Goal: Task Accomplishment & Management: Manage account settings

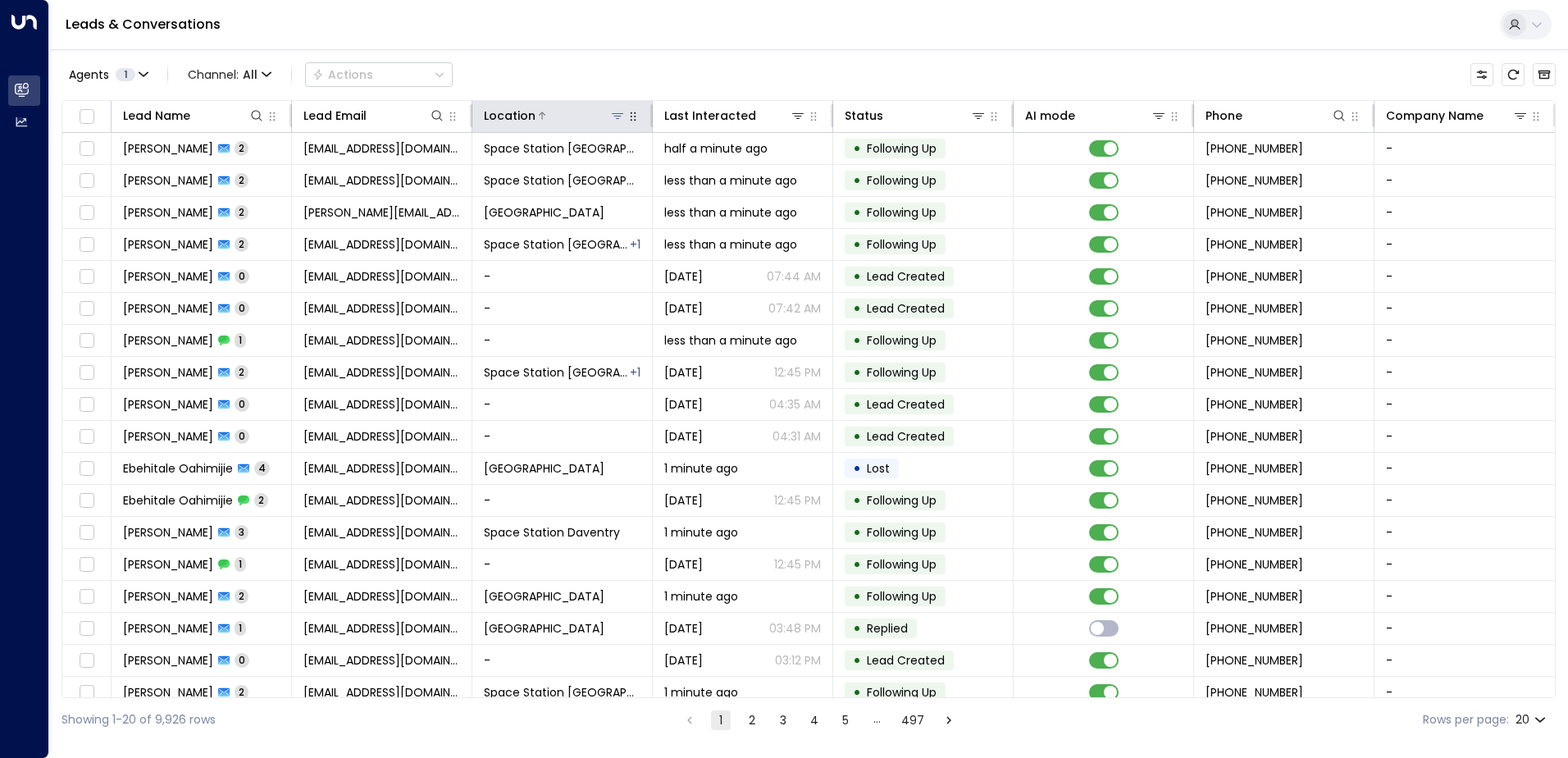
click at [616, 122] on button at bounding box center [617, 115] width 16 height 16
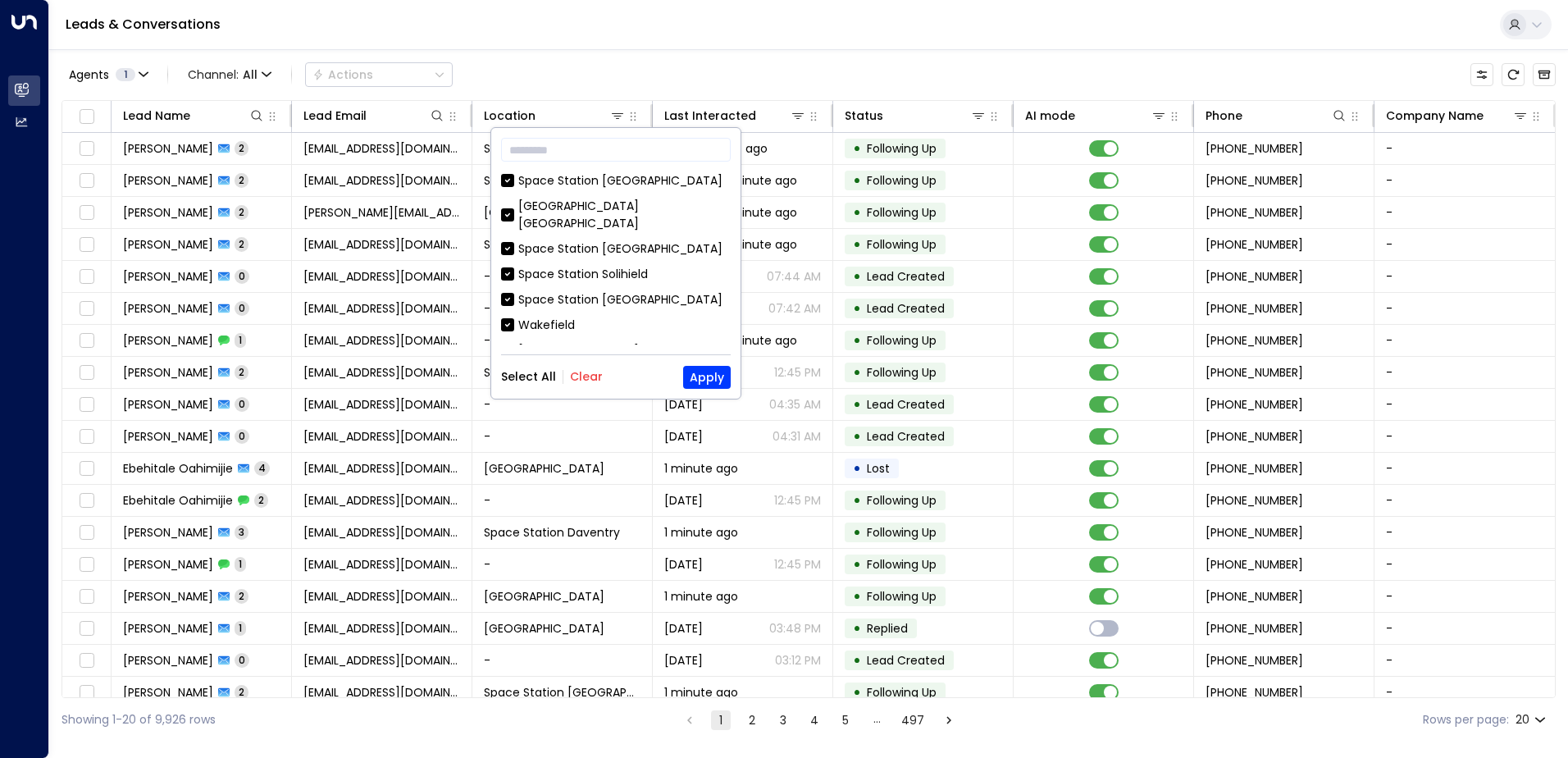
click at [587, 379] on button "Clear" at bounding box center [586, 376] width 33 height 13
click at [623, 291] on div "Space Station [GEOGRAPHIC_DATA]" at bounding box center [621, 300] width 204 height 17
click at [722, 382] on button "Apply" at bounding box center [707, 378] width 48 height 23
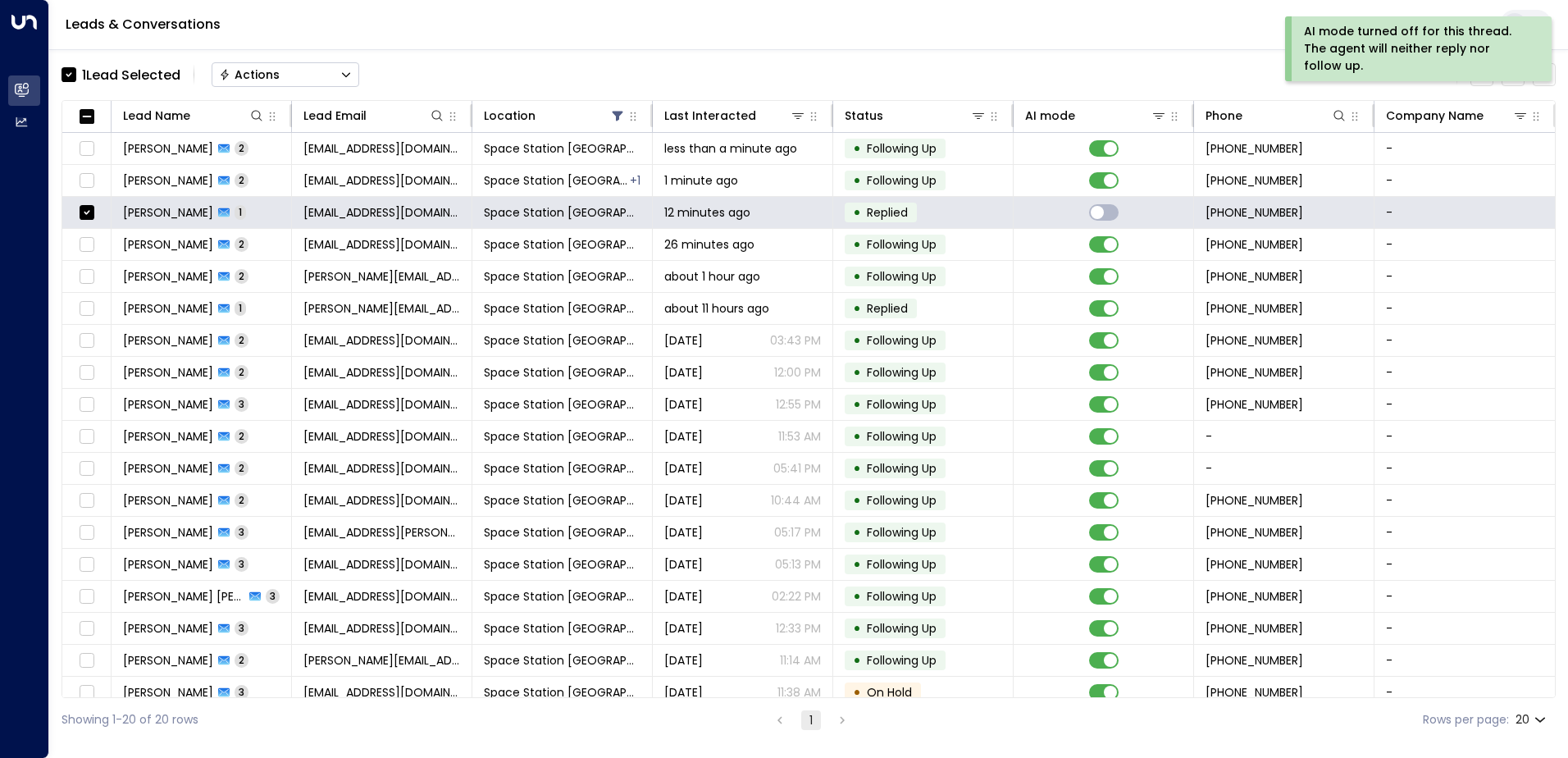
click at [321, 86] on button "Actions" at bounding box center [285, 75] width 148 height 24
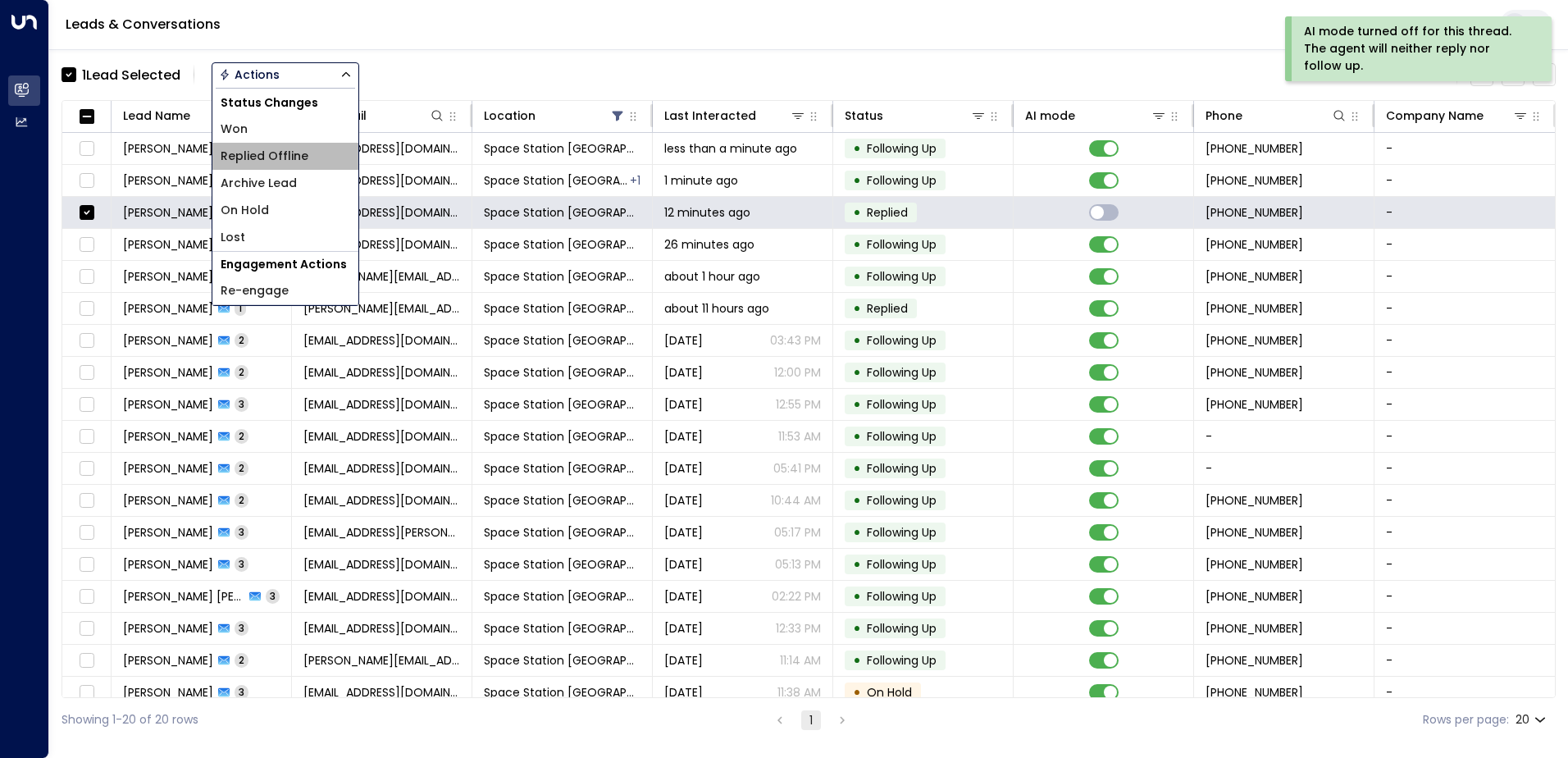
click at [279, 160] on span "Replied Offline" at bounding box center [264, 157] width 87 height 17
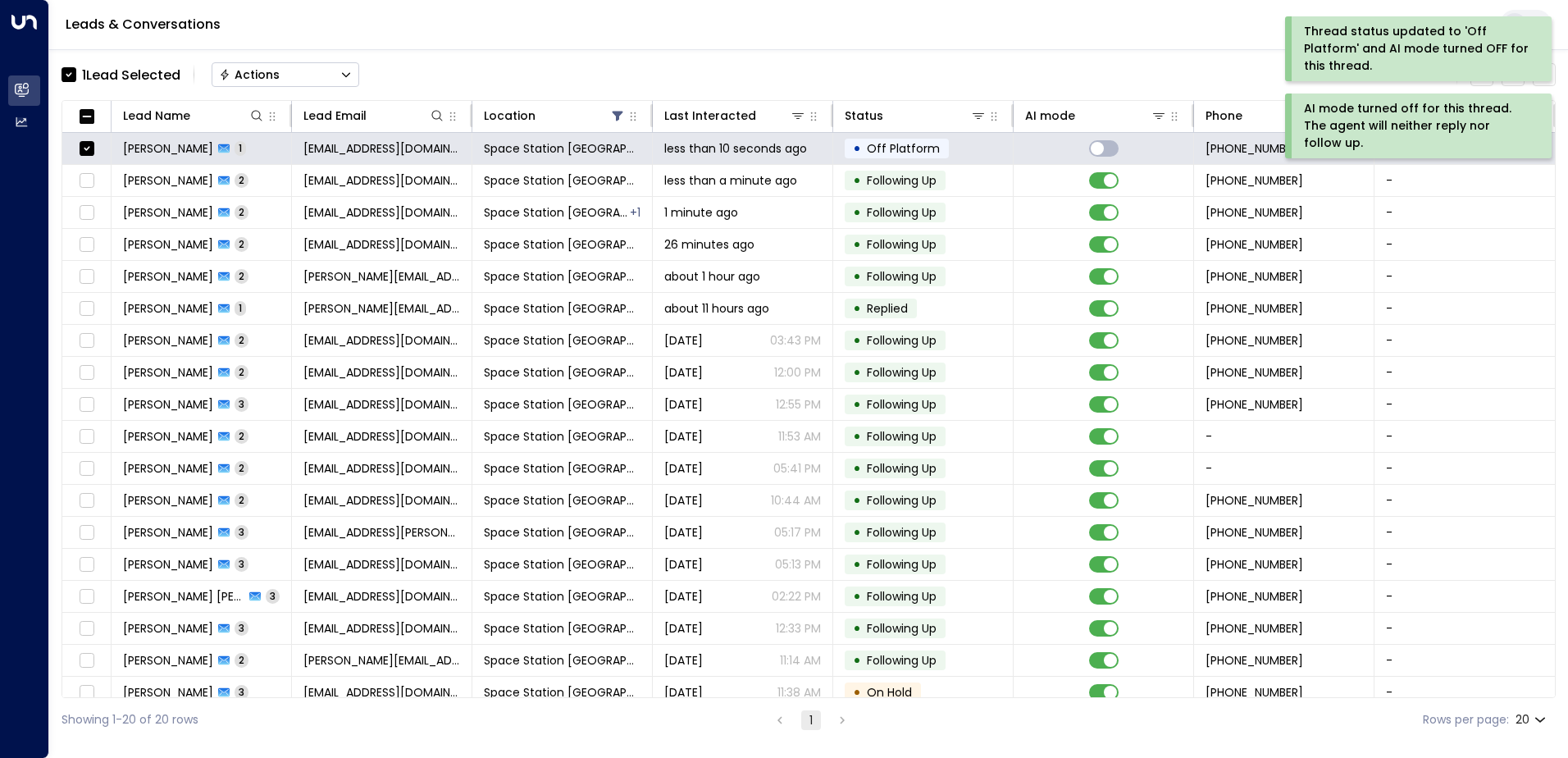
click at [265, 87] on div "1 Lead Selected Actions" at bounding box center [210, 75] width 298 height 33
click at [271, 81] on div "Actions" at bounding box center [249, 75] width 61 height 15
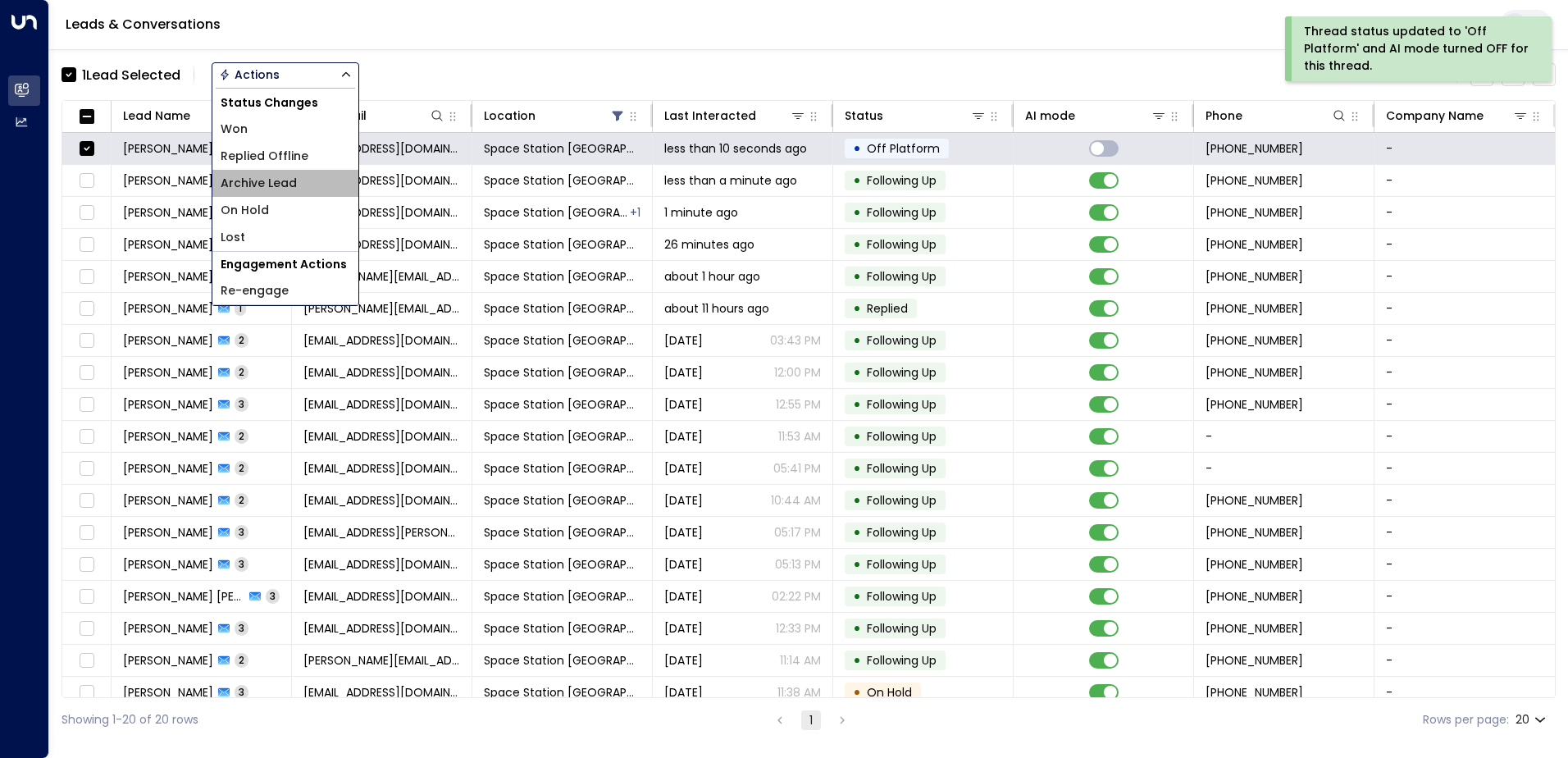
click at [280, 178] on span "Archive Lead" at bounding box center [259, 184] width 76 height 17
